Goal: Check status: Check status

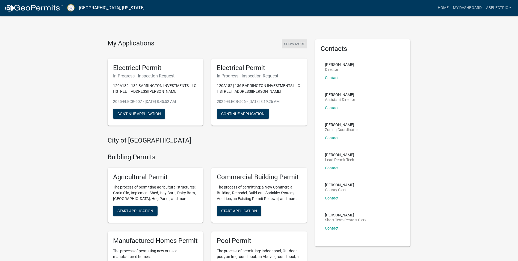
click at [295, 43] on button "Show More" at bounding box center [294, 43] width 25 height 9
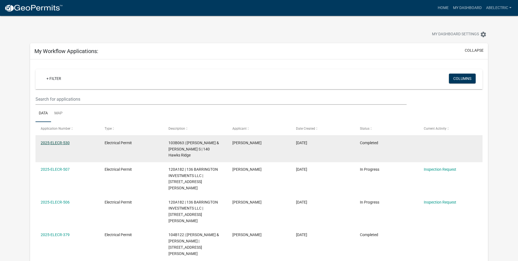
click at [57, 142] on link "2025-ELECR-530" at bounding box center [55, 142] width 29 height 4
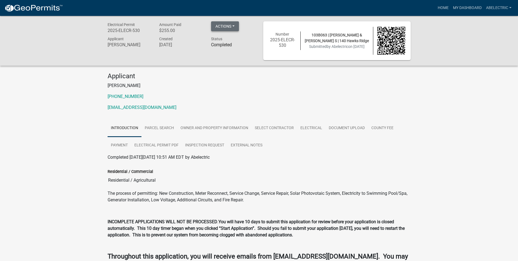
click at [226, 23] on button "Actions" at bounding box center [225, 26] width 28 height 10
click at [230, 42] on link "View receipt" at bounding box center [233, 40] width 44 height 13
